Goal: Task Accomplishment & Management: Manage account settings

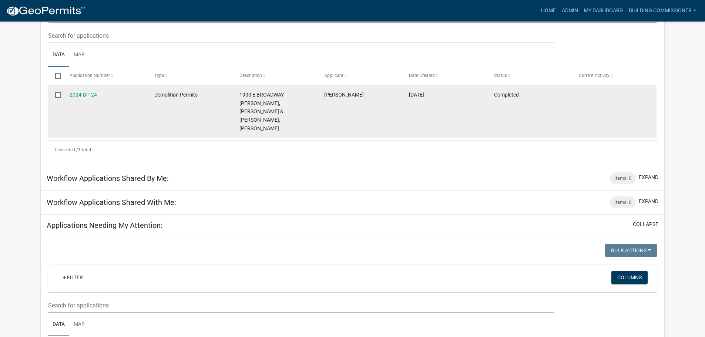
scroll to position [148, 0]
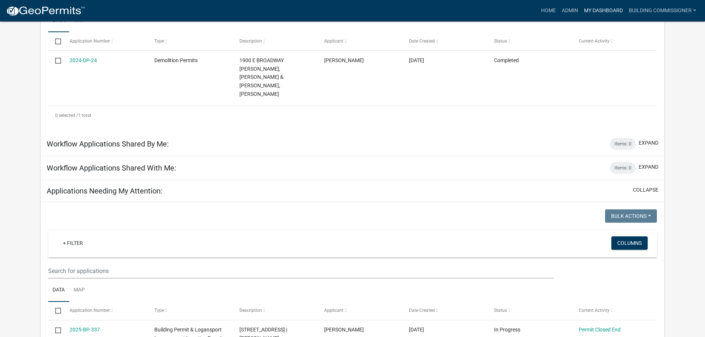
click at [595, 9] on link "My Dashboard" at bounding box center [603, 11] width 45 height 14
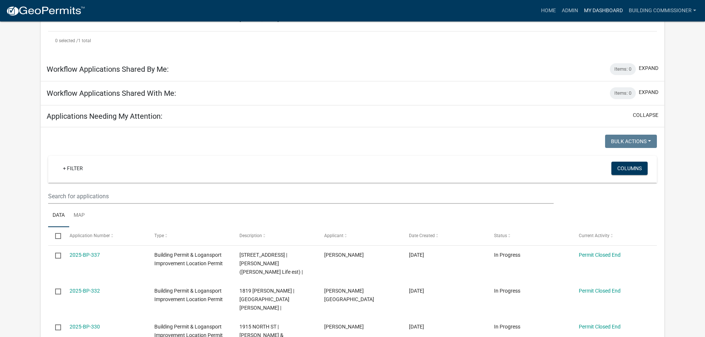
scroll to position [222, 0]
click at [566, 7] on link "Admin" at bounding box center [570, 11] width 22 height 14
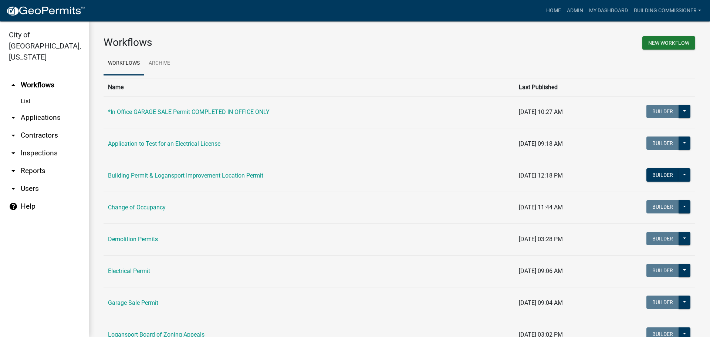
click at [41, 109] on link "arrow_drop_down Applications" at bounding box center [44, 118] width 89 height 18
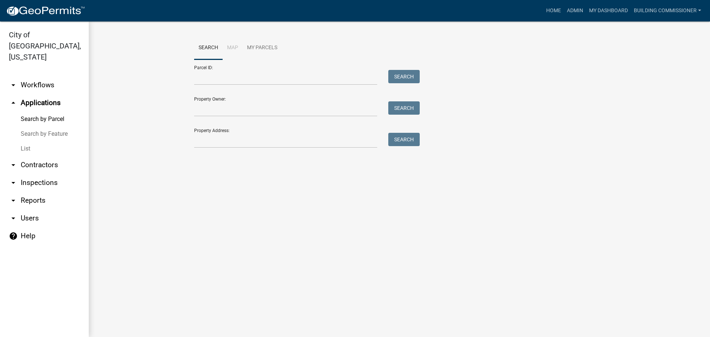
drag, startPoint x: 21, startPoint y: 136, endPoint x: 25, endPoint y: 136, distance: 3.7
click at [22, 141] on link "List" at bounding box center [44, 148] width 89 height 15
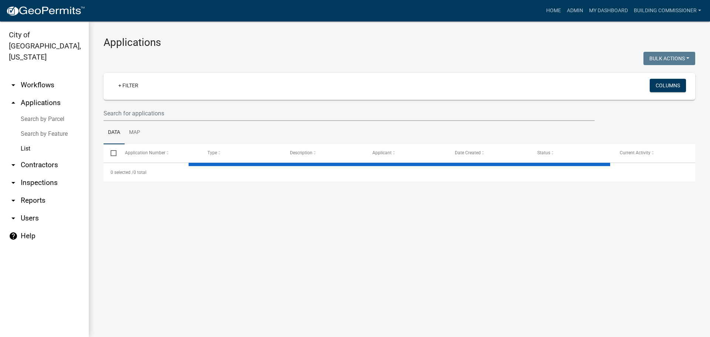
select select "3: 100"
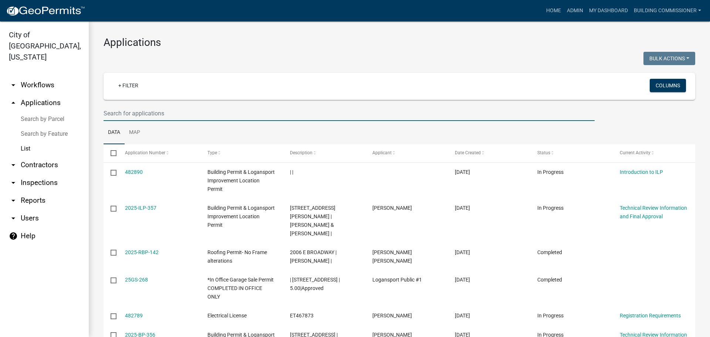
click at [136, 114] on input "text" at bounding box center [349, 113] width 491 height 15
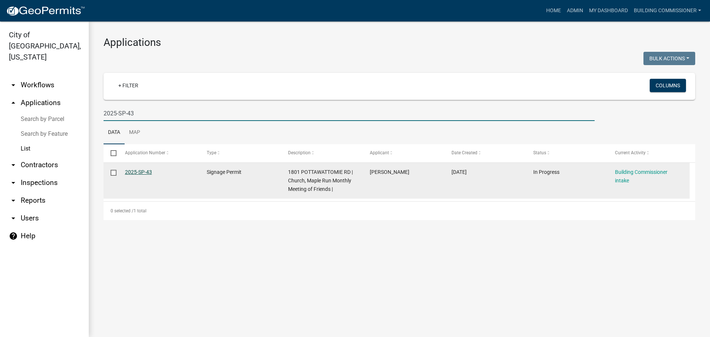
type input "2025-SP-43"
click at [135, 171] on link "2025-SP-43" at bounding box center [138, 172] width 27 height 6
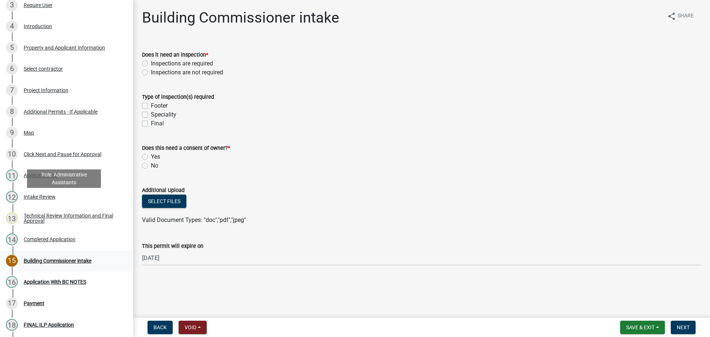
scroll to position [148, 0]
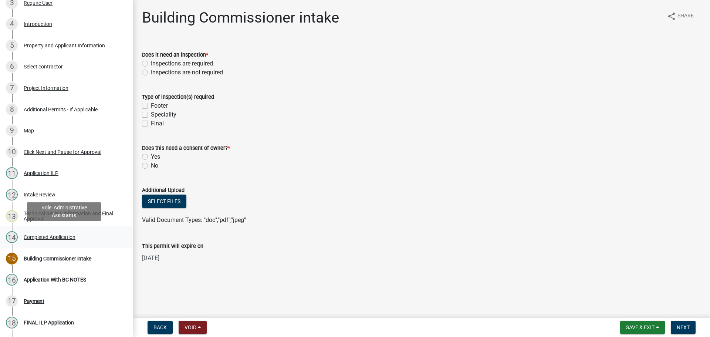
click at [51, 235] on div "Completed Application" at bounding box center [50, 237] width 52 height 5
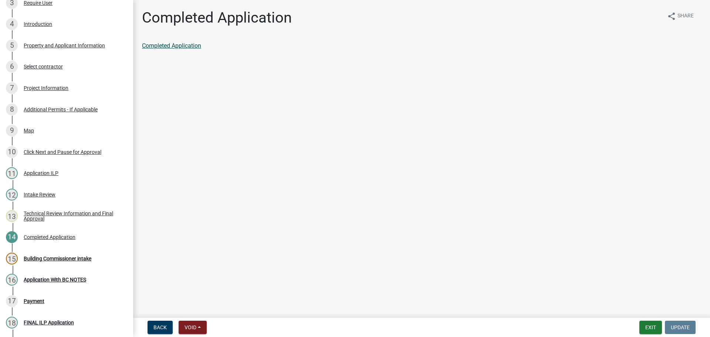
click at [172, 46] on link "Completed Application" at bounding box center [171, 45] width 59 height 7
click at [43, 257] on div "Building Commissioner intake" at bounding box center [58, 258] width 68 height 5
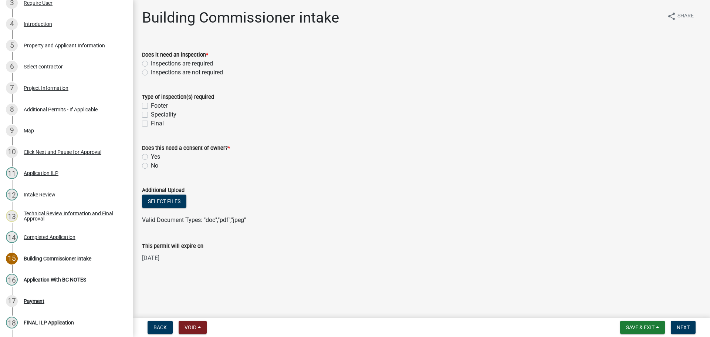
click at [151, 105] on label "Footer" at bounding box center [159, 105] width 17 height 9
click at [151, 105] on input "Footer" at bounding box center [153, 103] width 5 height 5
checkbox input "true"
checkbox input "false"
click at [151, 122] on label "Final" at bounding box center [157, 123] width 13 height 9
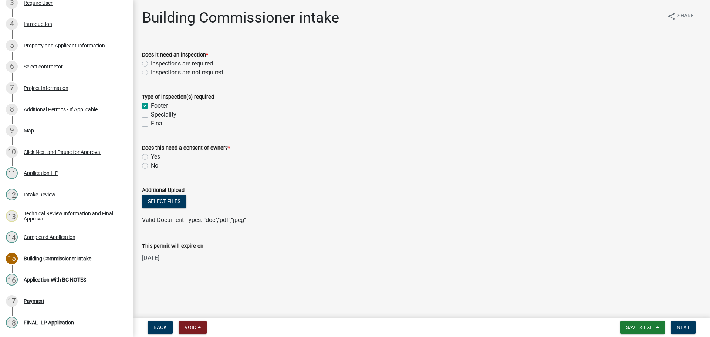
click at [151, 122] on input "Final" at bounding box center [153, 121] width 5 height 5
checkbox input "true"
checkbox input "false"
checkbox input "true"
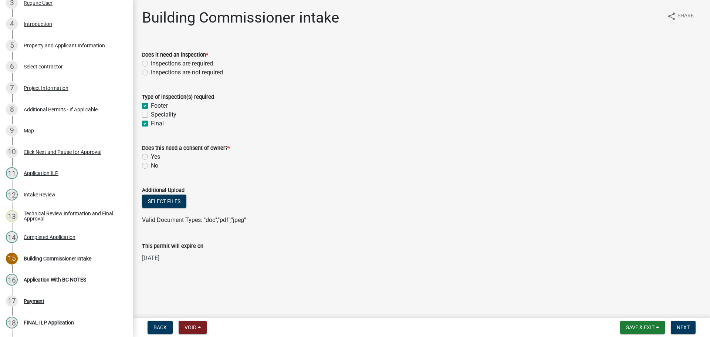
click at [151, 164] on label "No" at bounding box center [154, 165] width 7 height 9
click at [151, 164] on input "No" at bounding box center [153, 163] width 5 height 5
radio input "true"
click at [151, 63] on label "Inspections are required" at bounding box center [182, 63] width 62 height 9
click at [151, 63] on input "Inspections are required" at bounding box center [153, 61] width 5 height 5
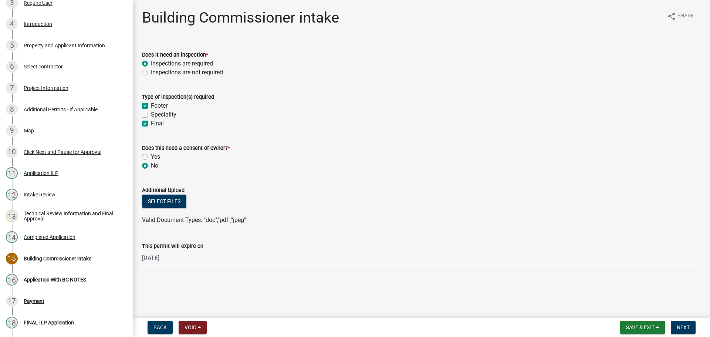
radio input "true"
click at [688, 326] on span "Next" at bounding box center [683, 327] width 13 height 6
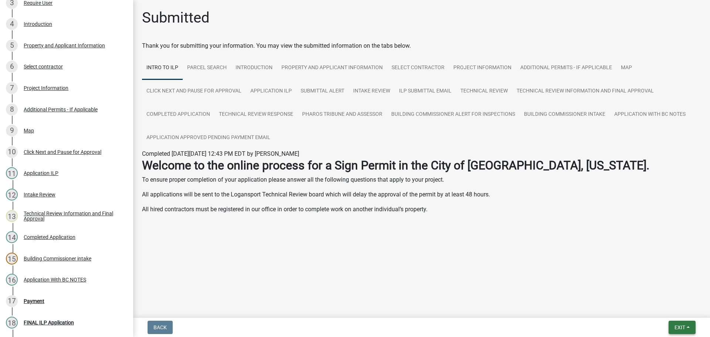
click at [683, 327] on span "Exit" at bounding box center [680, 327] width 11 height 6
click at [668, 308] on button "Save & Exit" at bounding box center [666, 308] width 59 height 18
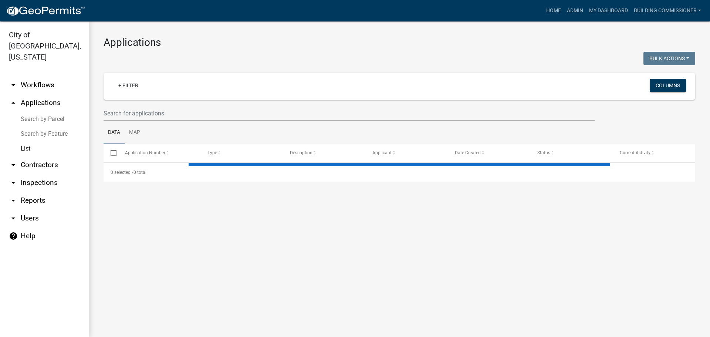
select select "3: 100"
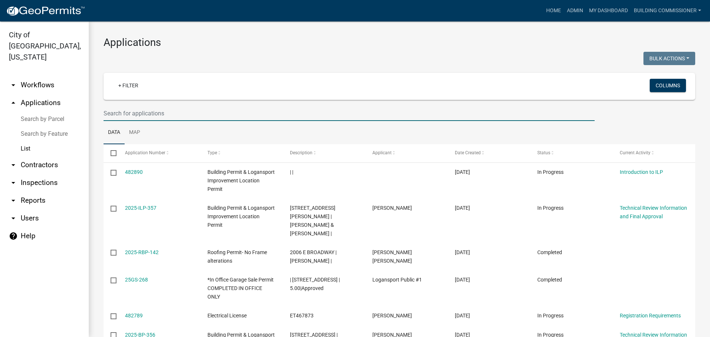
click at [164, 114] on input "text" at bounding box center [349, 113] width 491 height 15
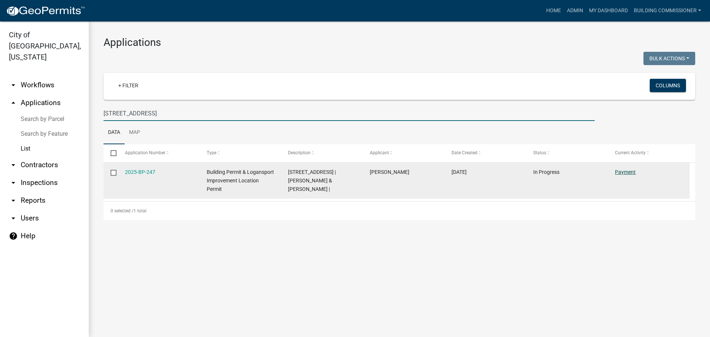
type input "[STREET_ADDRESS]"
click at [627, 171] on link "Payment" at bounding box center [625, 172] width 21 height 6
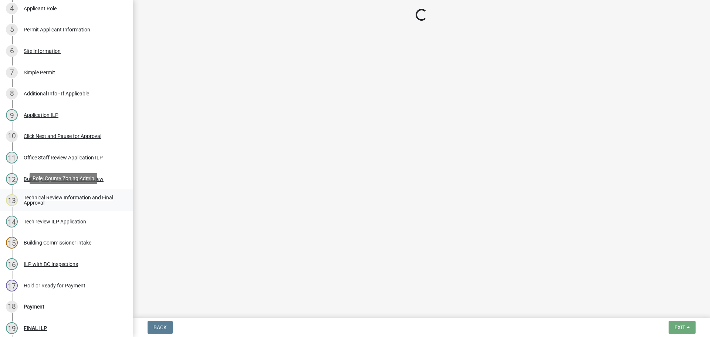
select select "3: 3"
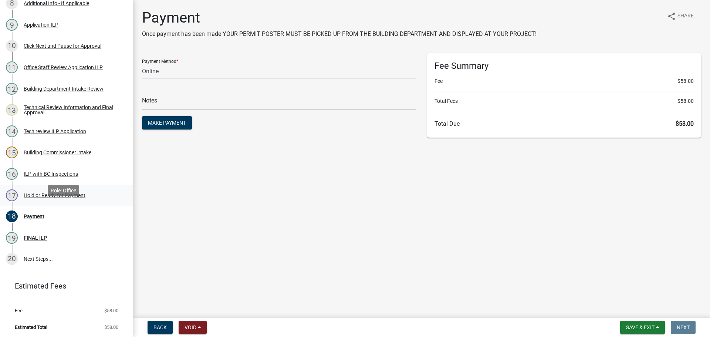
scroll to position [276, 0]
click at [637, 326] on span "Save & Exit" at bounding box center [640, 327] width 28 height 6
click at [630, 307] on button "Save & Exit" at bounding box center [635, 308] width 59 height 18
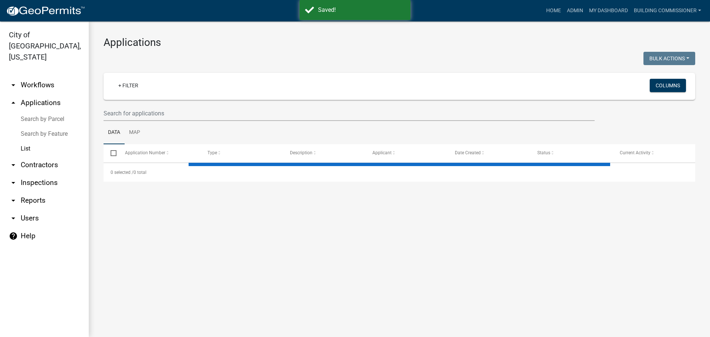
select select "3: 100"
